Goal: Task Accomplishment & Management: Use online tool/utility

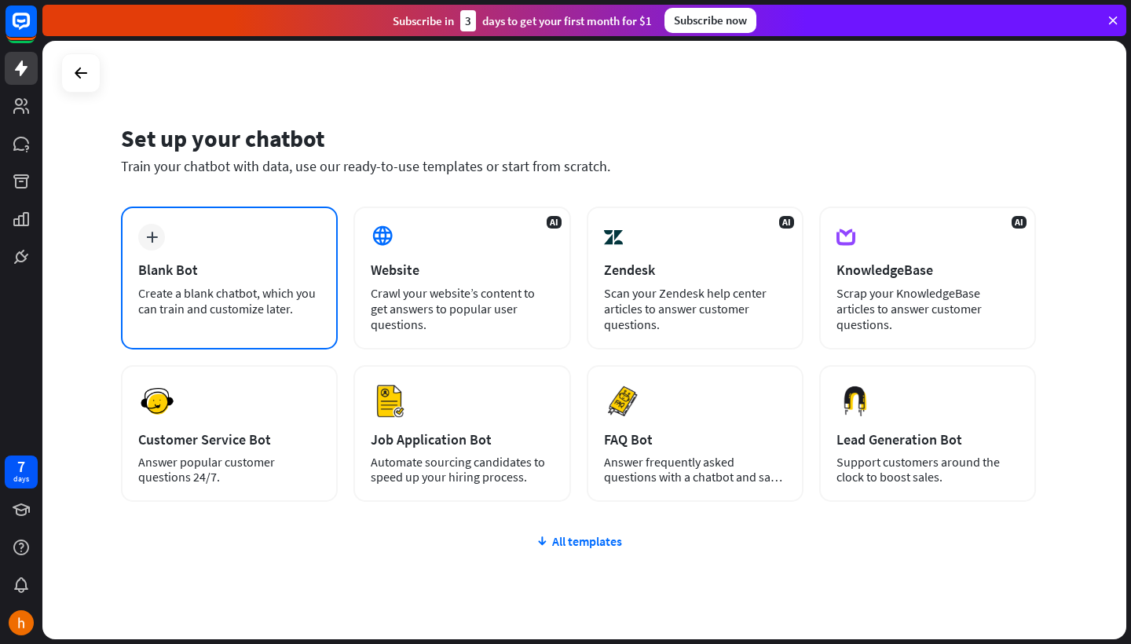
click at [281, 277] on div "Blank Bot" at bounding box center [229, 270] width 182 height 18
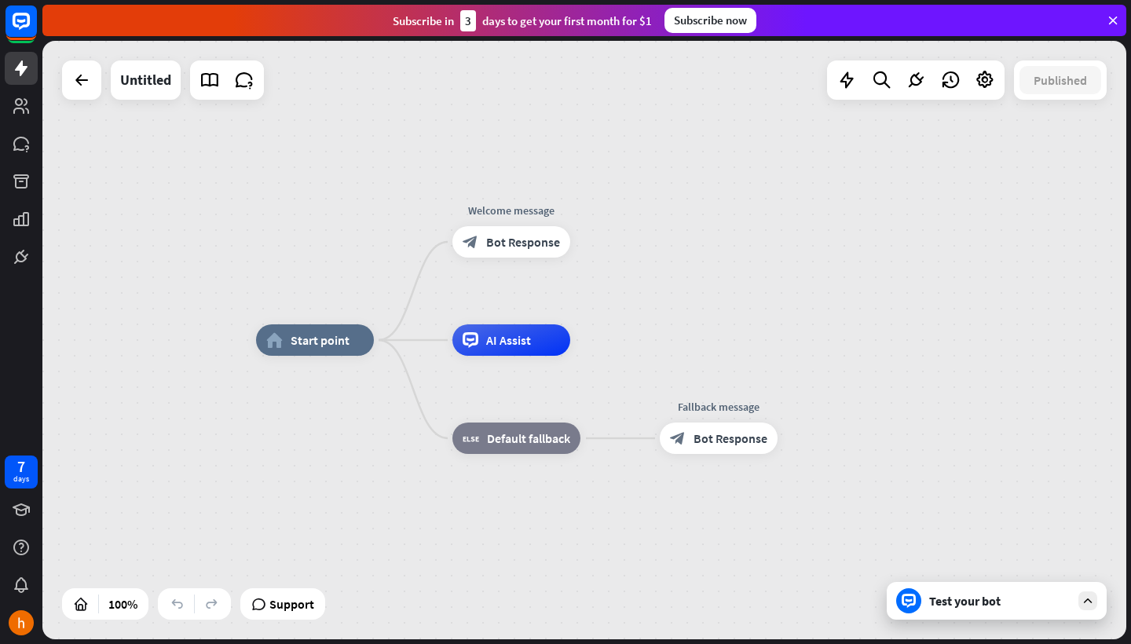
drag, startPoint x: 646, startPoint y: 338, endPoint x: 500, endPoint y: 338, distance: 145.3
click at [500, 338] on div "home_2 Start point Welcome message block_bot_response Bot Response AI Assist bl…" at bounding box center [584, 340] width 1084 height 599
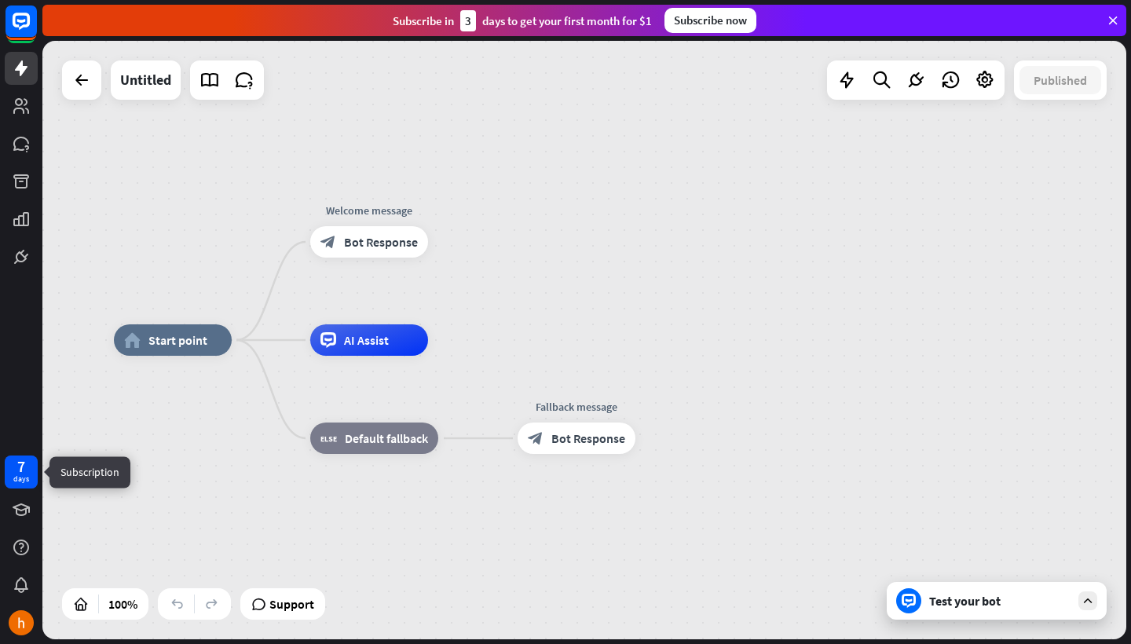
click at [20, 474] on div "days" at bounding box center [21, 479] width 16 height 11
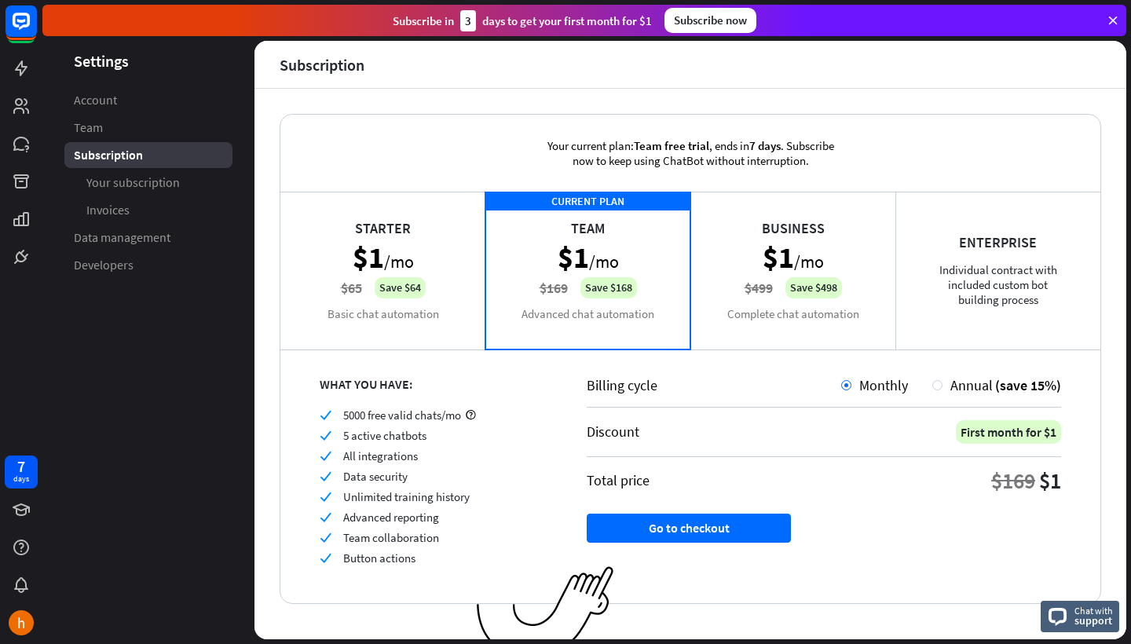
click at [762, 272] on div "Business $1 /mo $499 Save $498 Complete chat automation" at bounding box center [792, 270] width 205 height 157
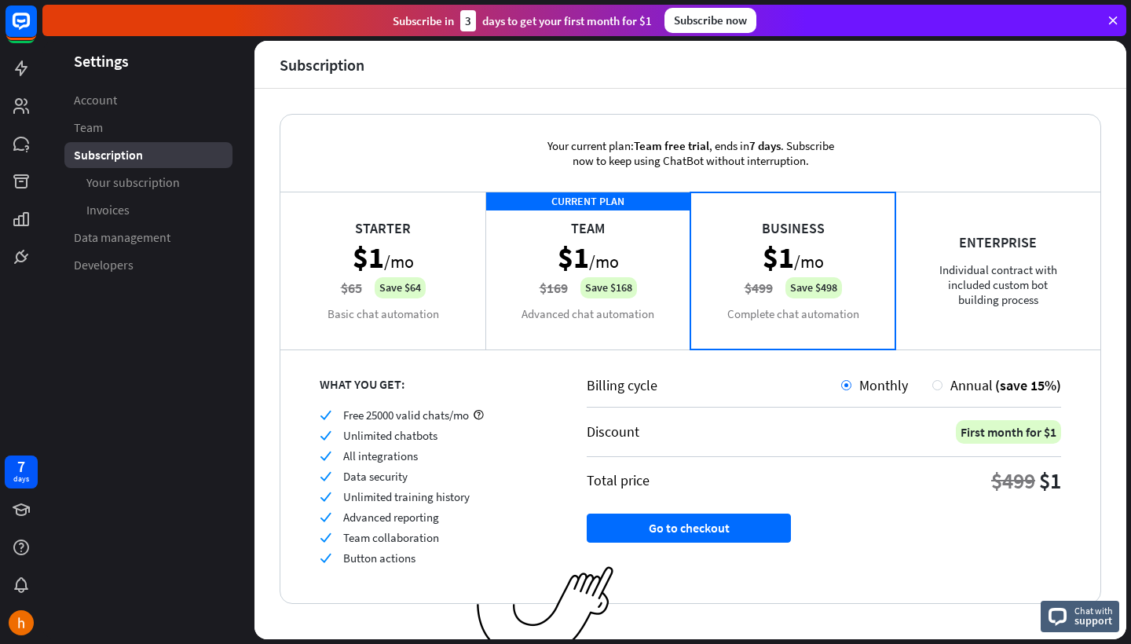
scroll to position [14, 0]
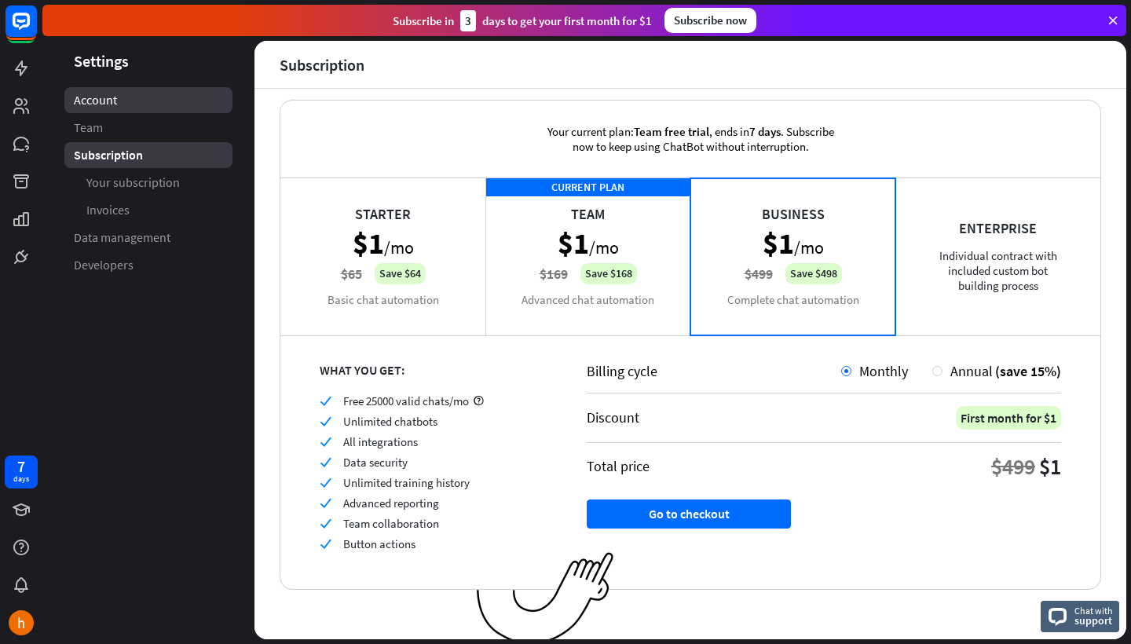
click at [123, 109] on link "Account" at bounding box center [148, 100] width 168 height 26
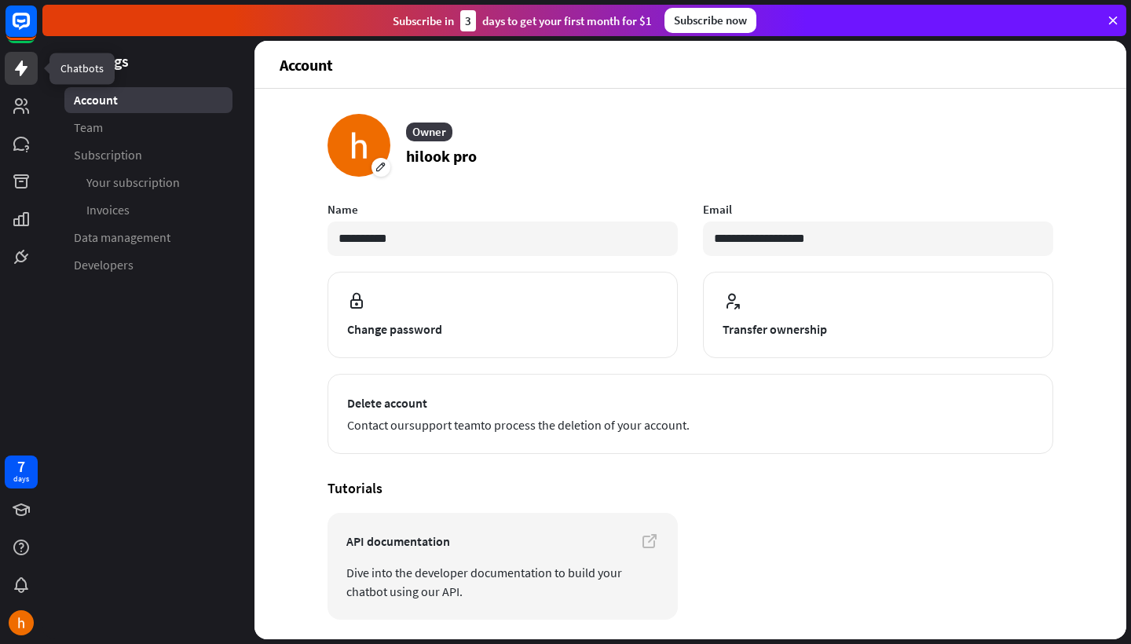
click at [22, 66] on icon at bounding box center [21, 68] width 13 height 16
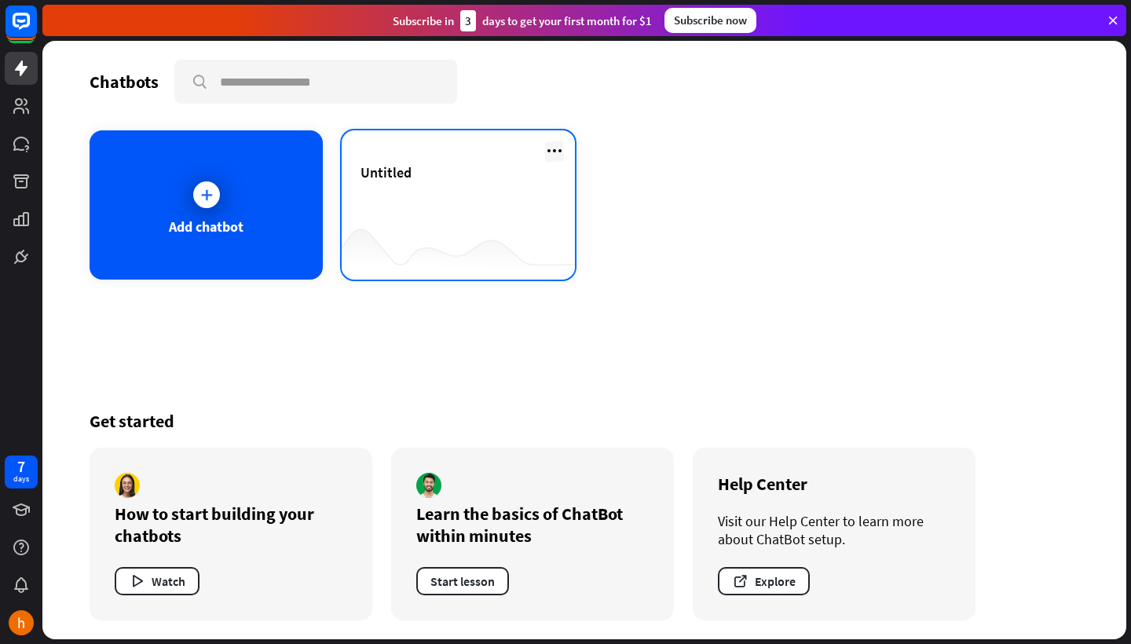
click at [556, 152] on icon at bounding box center [554, 150] width 19 height 19
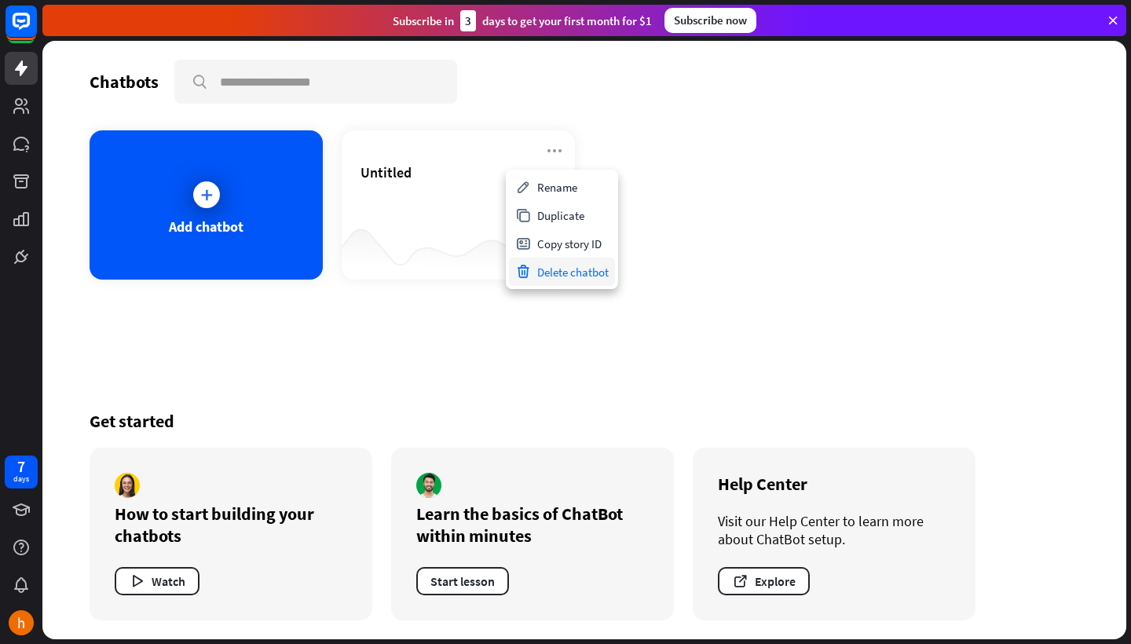
click at [588, 274] on div "Delete chatbot" at bounding box center [562, 272] width 106 height 28
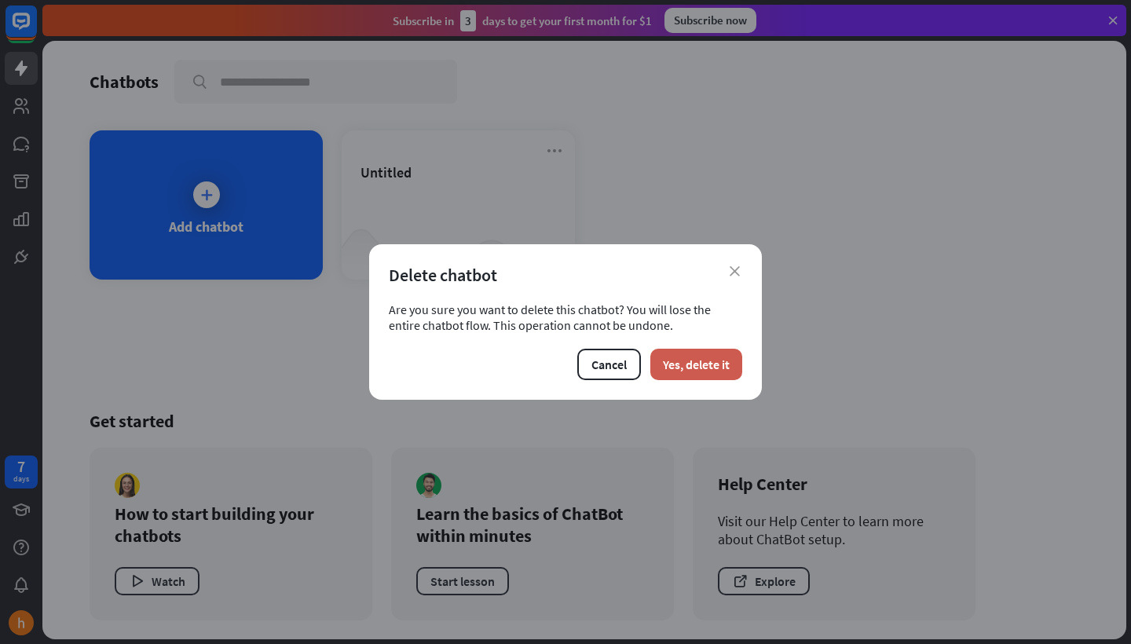
click at [697, 356] on button "Yes, delete it" at bounding box center [696, 364] width 92 height 31
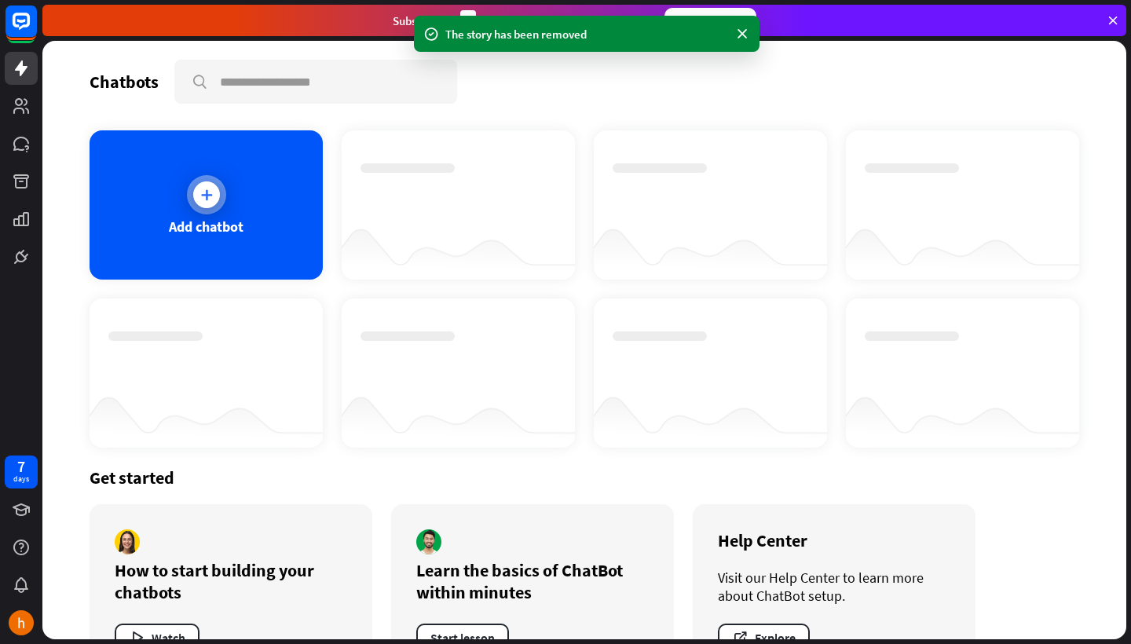
click at [192, 185] on div at bounding box center [206, 194] width 39 height 39
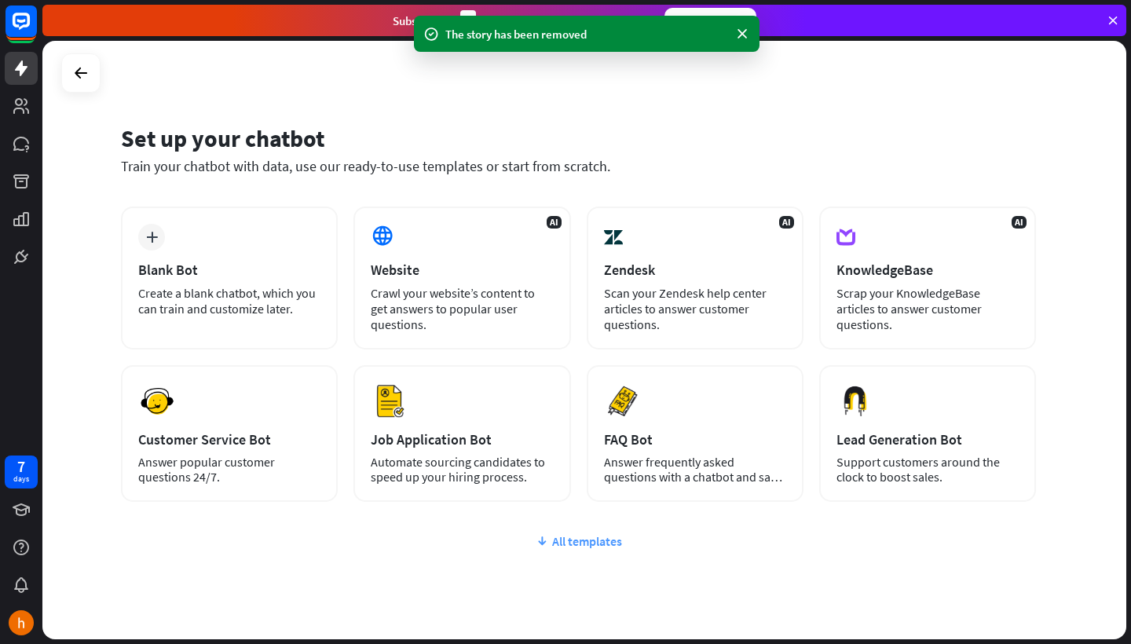
click at [592, 546] on div "All templates" at bounding box center [578, 541] width 915 height 16
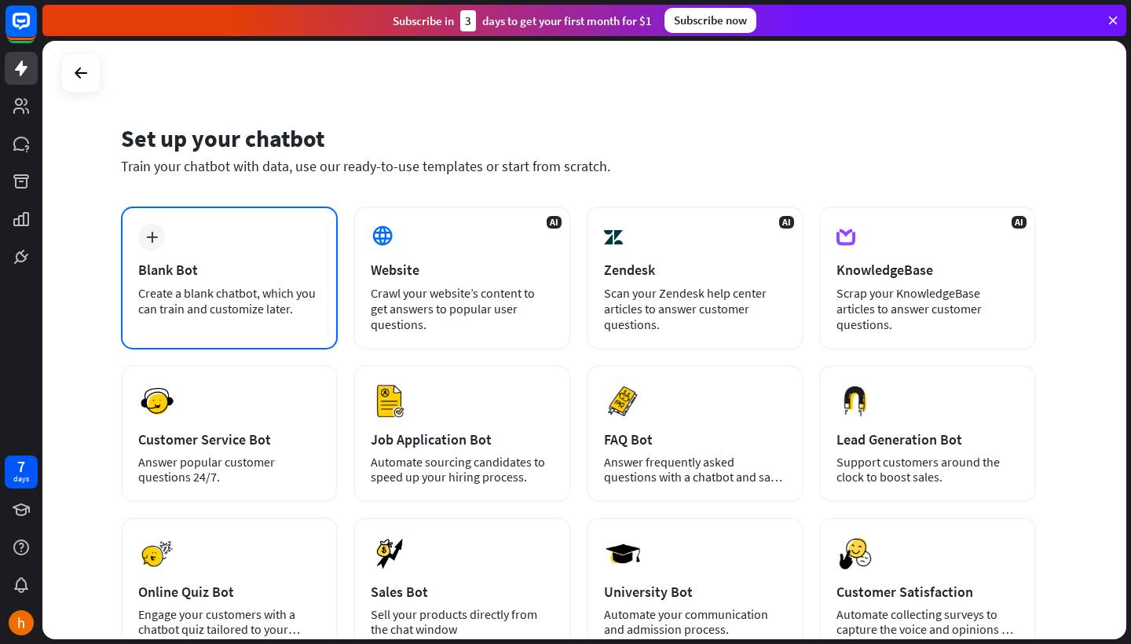
click at [239, 286] on div "Create a blank chatbot, which you can train and customize later." at bounding box center [229, 300] width 182 height 31
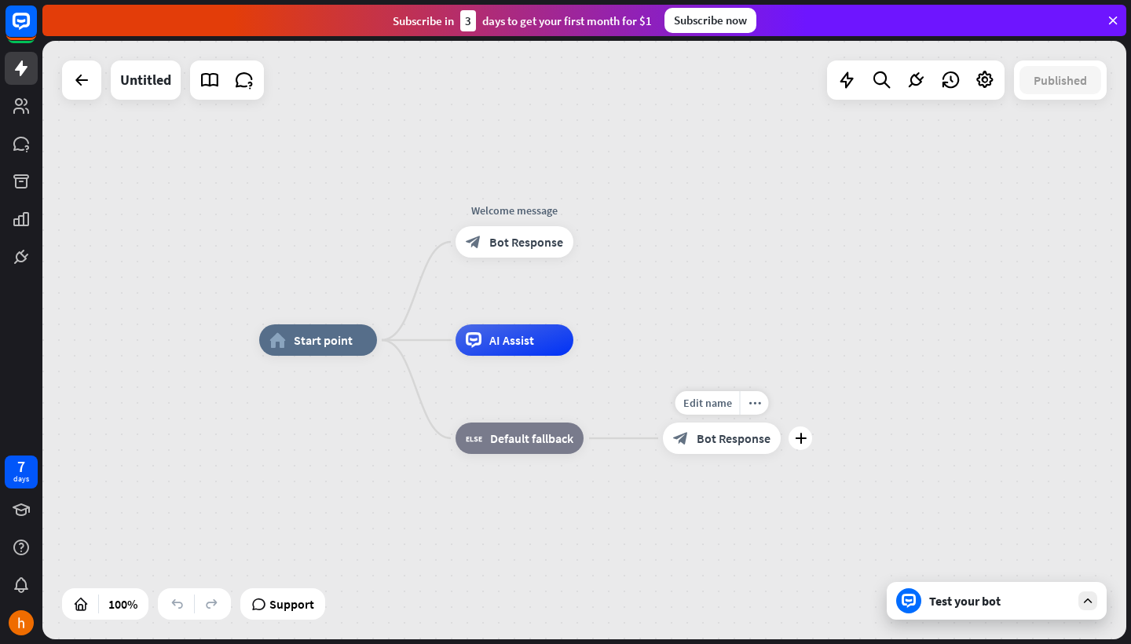
click at [740, 444] on span "Bot Response" at bounding box center [734, 438] width 74 height 16
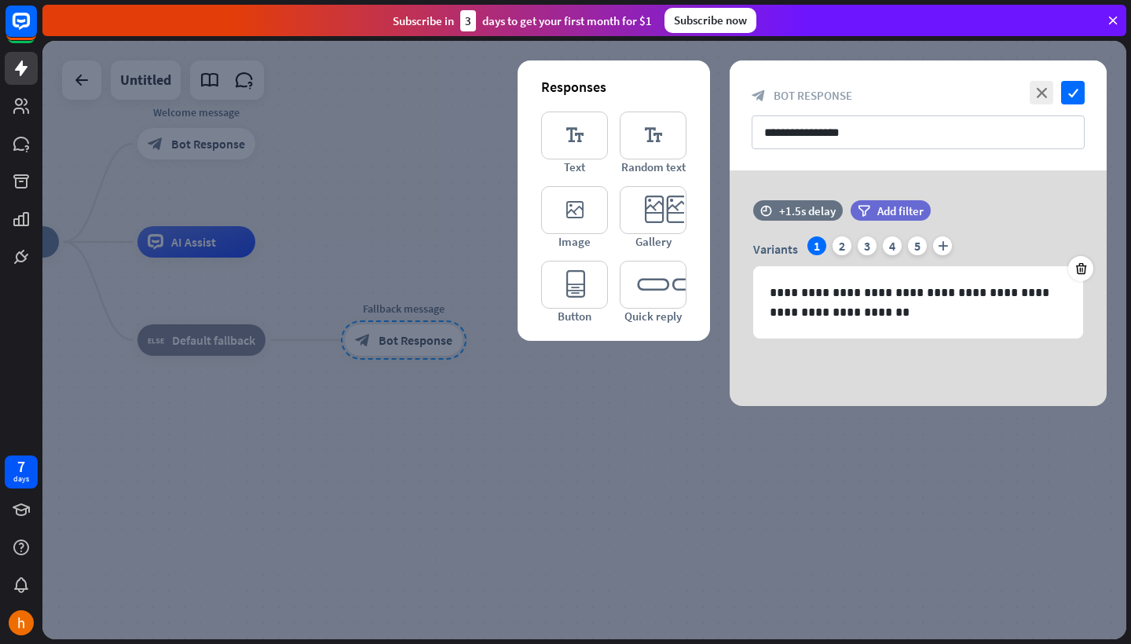
click at [720, 445] on div at bounding box center [584, 340] width 1084 height 599
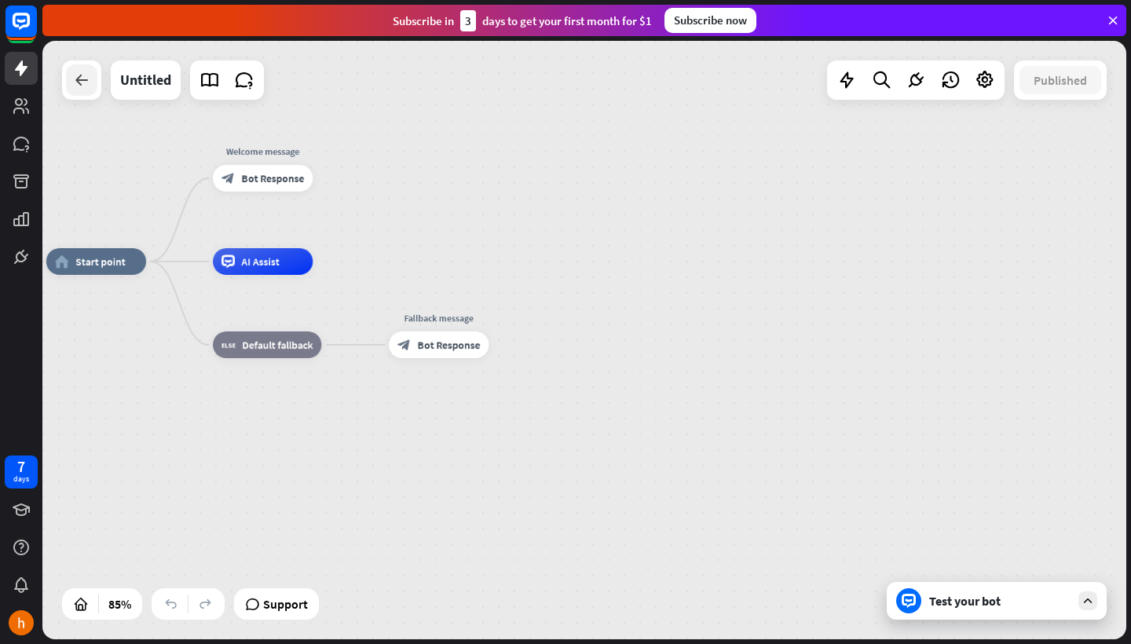
click at [74, 75] on icon at bounding box center [81, 80] width 19 height 19
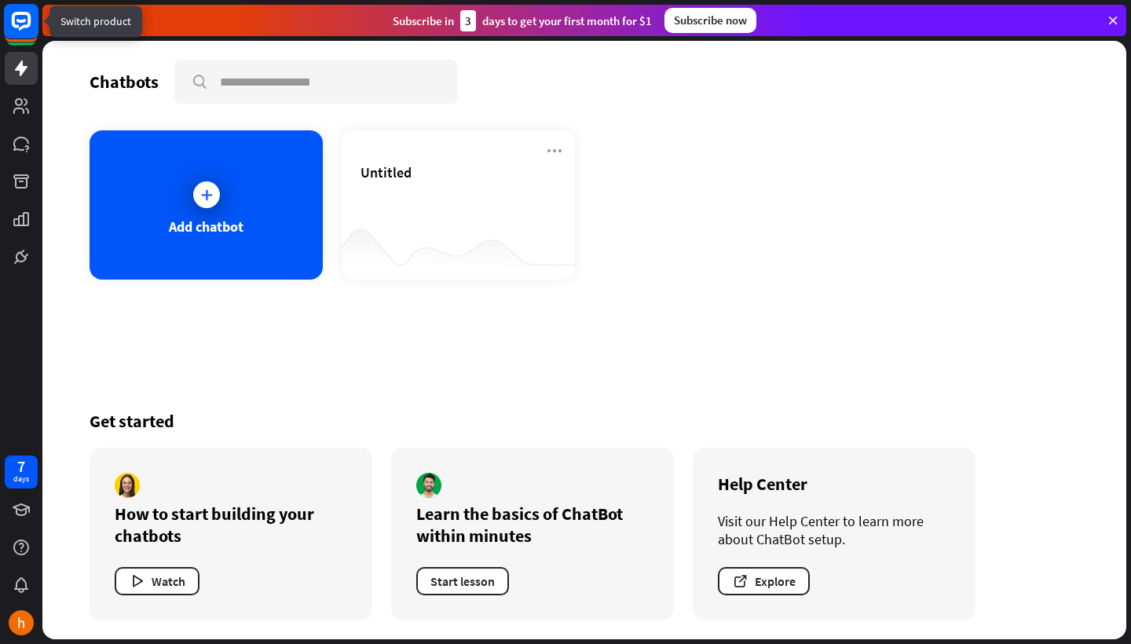
click at [18, 18] on rect at bounding box center [21, 21] width 35 height 35
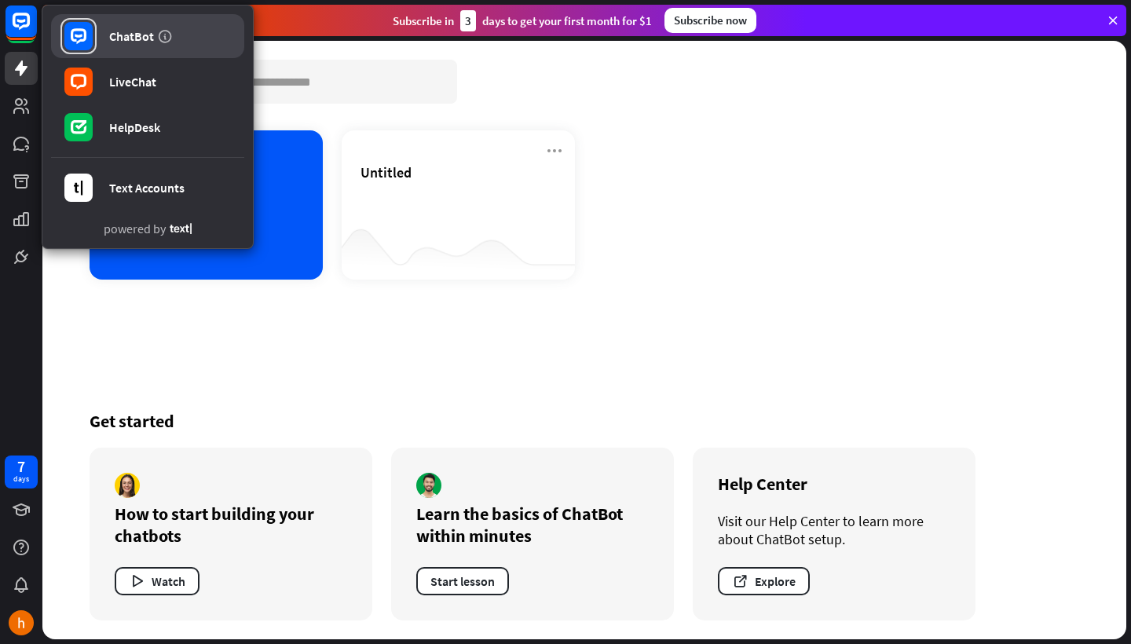
click at [97, 47] on link "ChatBot" at bounding box center [147, 36] width 193 height 44
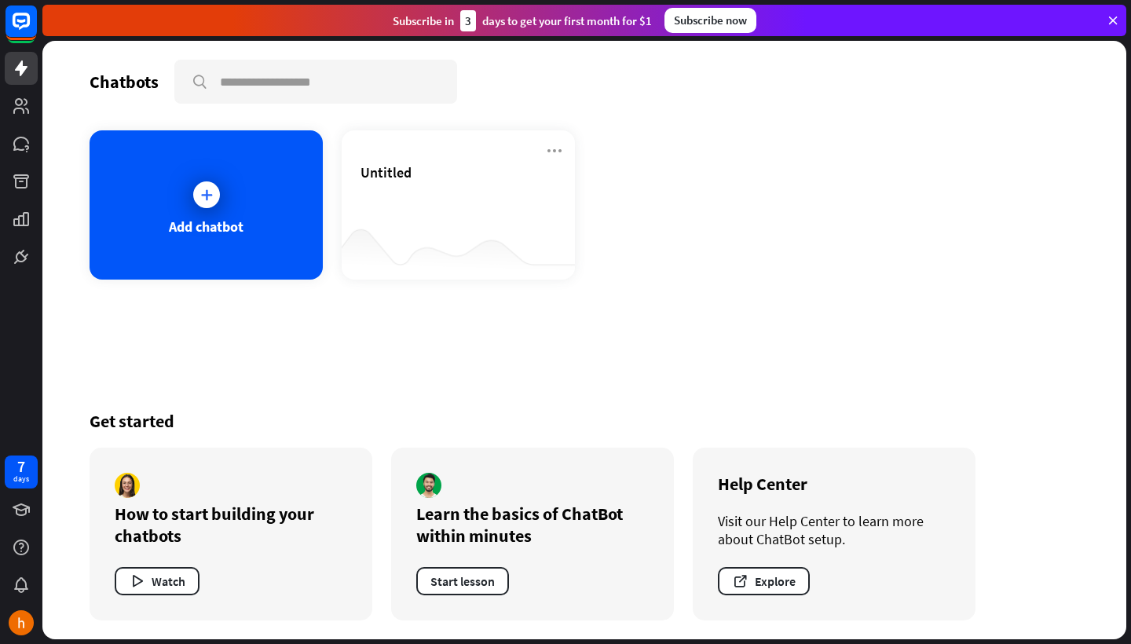
click at [1117, 22] on icon at bounding box center [1113, 20] width 14 height 14
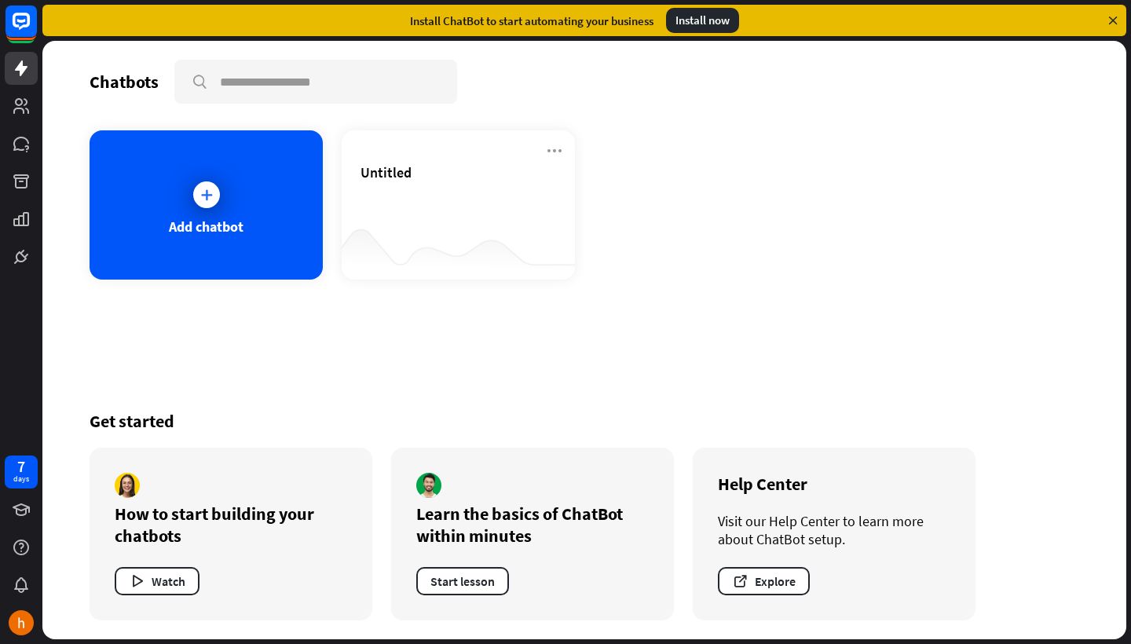
click at [1120, 23] on div "Install ChatBot to start automating your business Install now" at bounding box center [584, 20] width 1084 height 31
click at [1115, 24] on icon at bounding box center [1113, 20] width 14 height 14
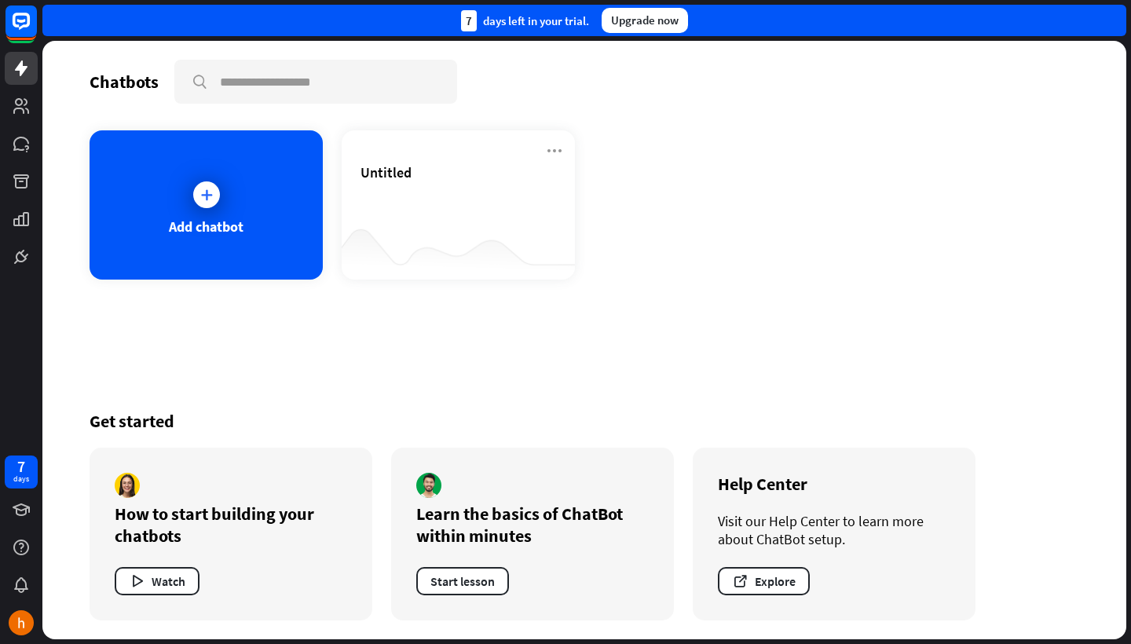
click at [1115, 24] on div "7 days left in your trial. Upgrade now" at bounding box center [584, 20] width 1084 height 31
click at [22, 126] on div at bounding box center [21, 136] width 42 height 273
click at [22, 112] on icon at bounding box center [21, 106] width 16 height 16
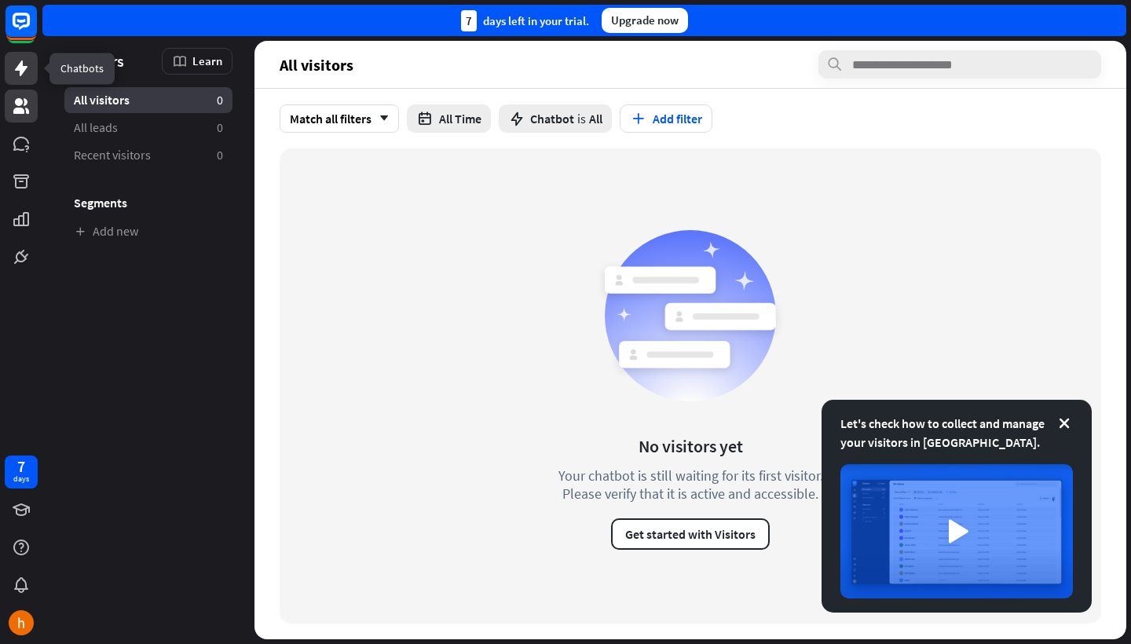
click at [16, 76] on icon at bounding box center [21, 68] width 19 height 19
